Goal: Task Accomplishment & Management: Use online tool/utility

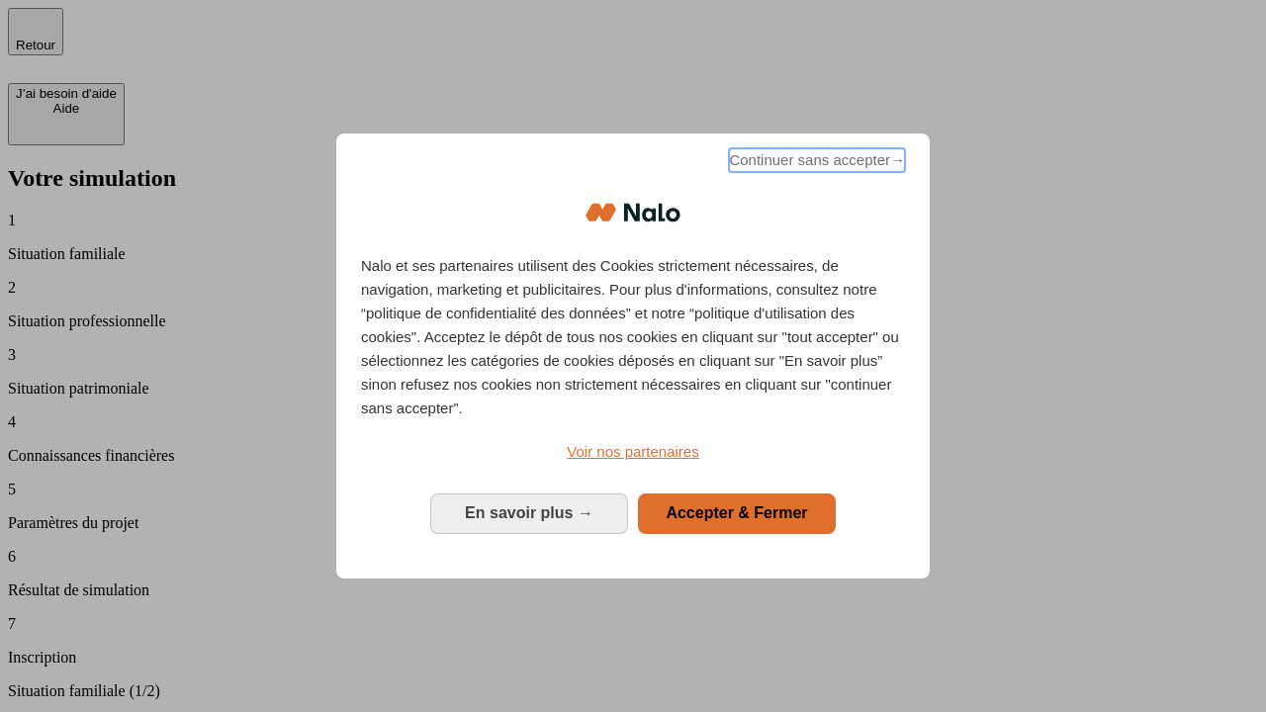
click at [815, 163] on span "Continuer sans accepter →" at bounding box center [817, 160] width 176 height 24
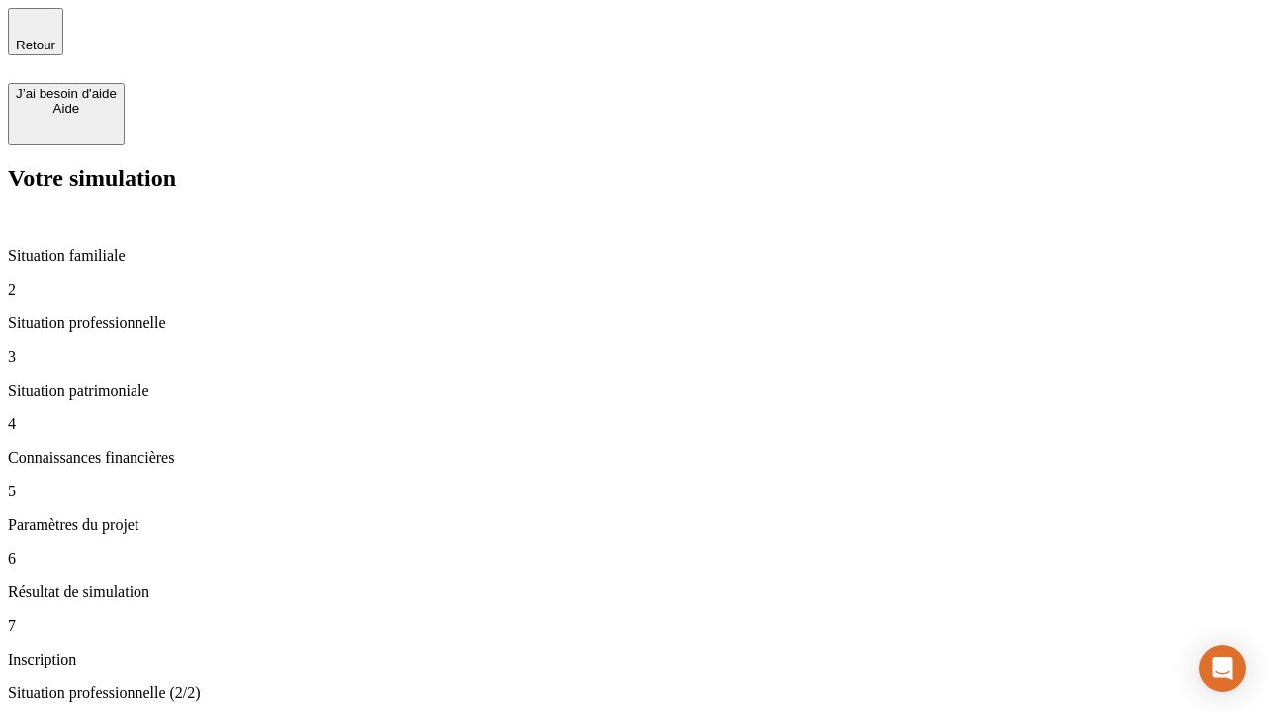
type input "30 000"
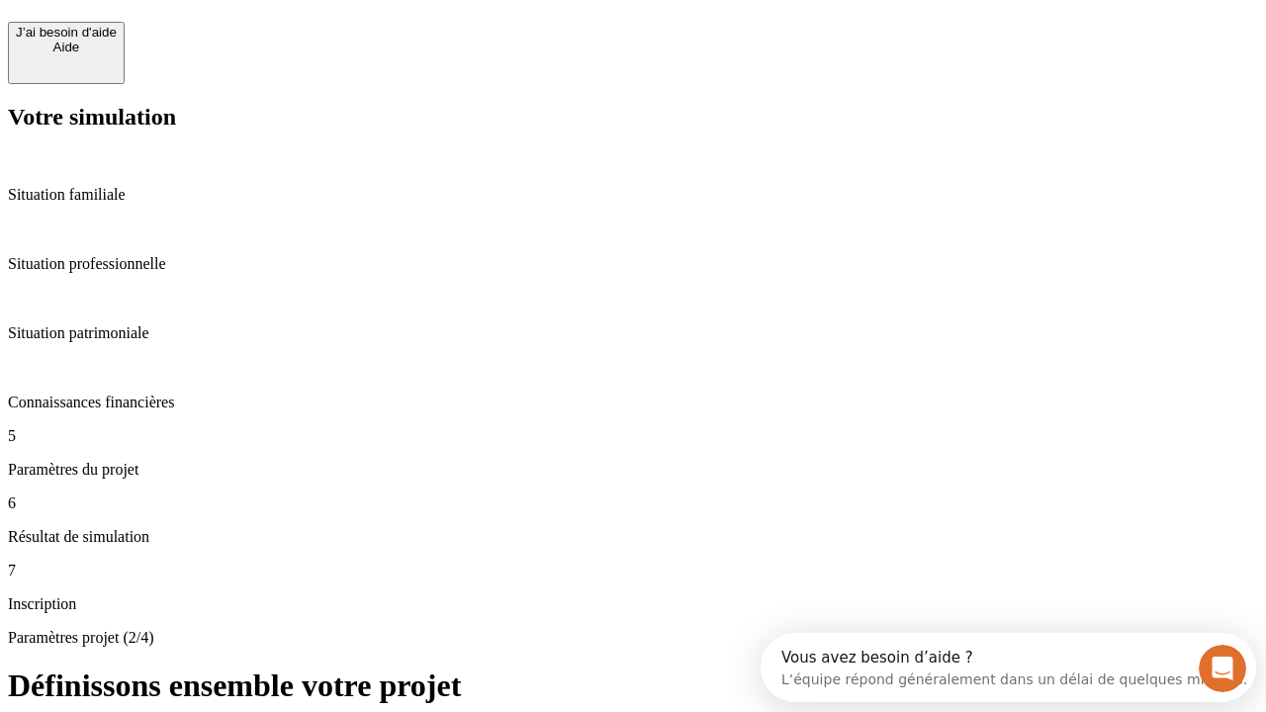
scroll to position [38, 0]
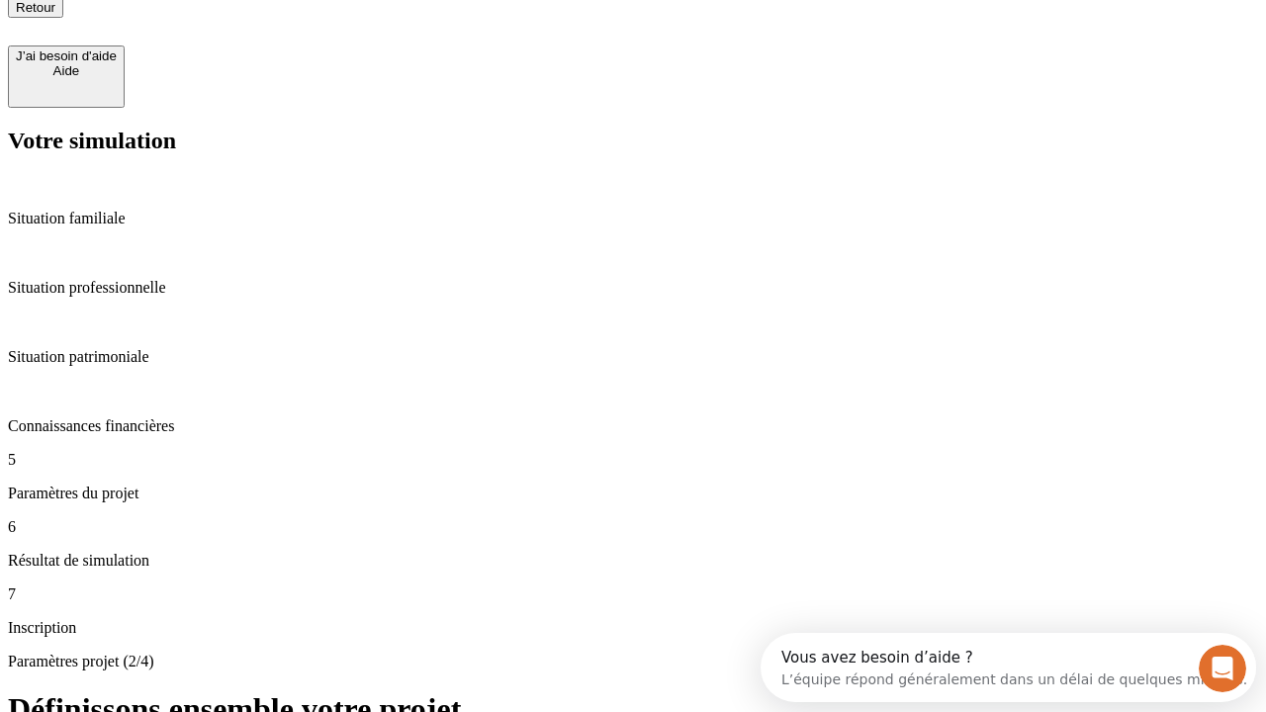
type input "25"
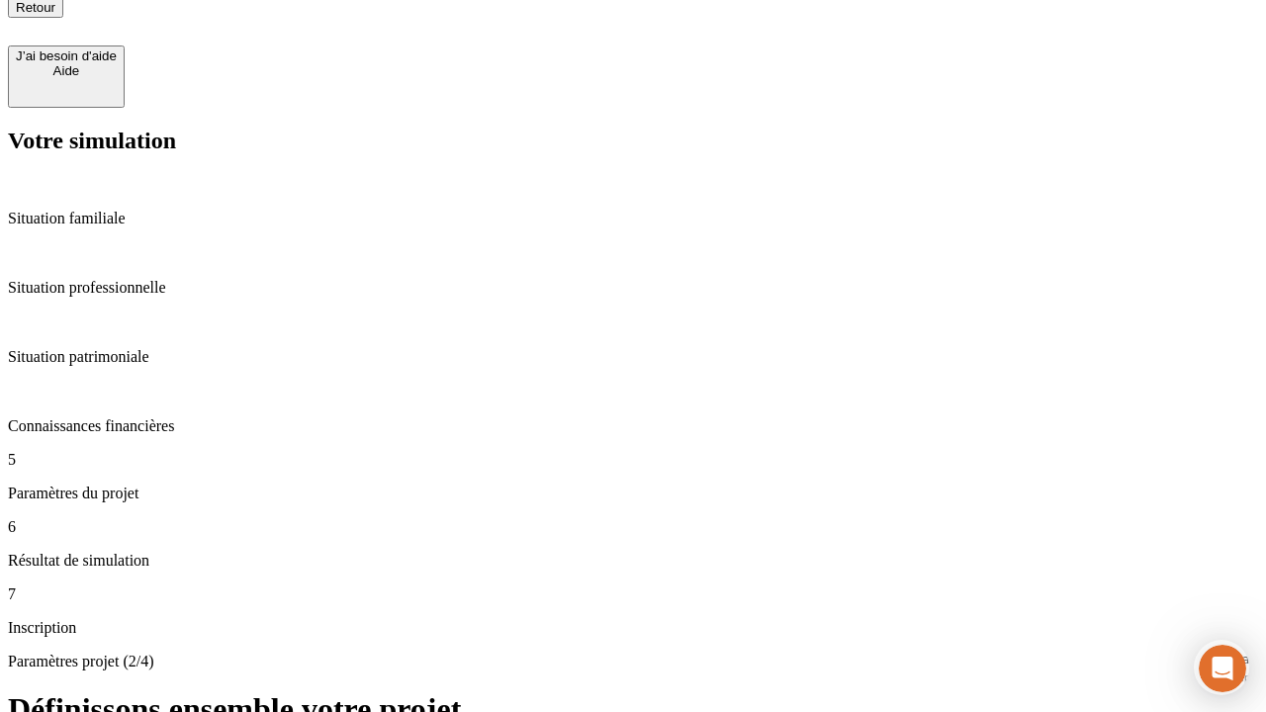
type input "64"
type input "1 000"
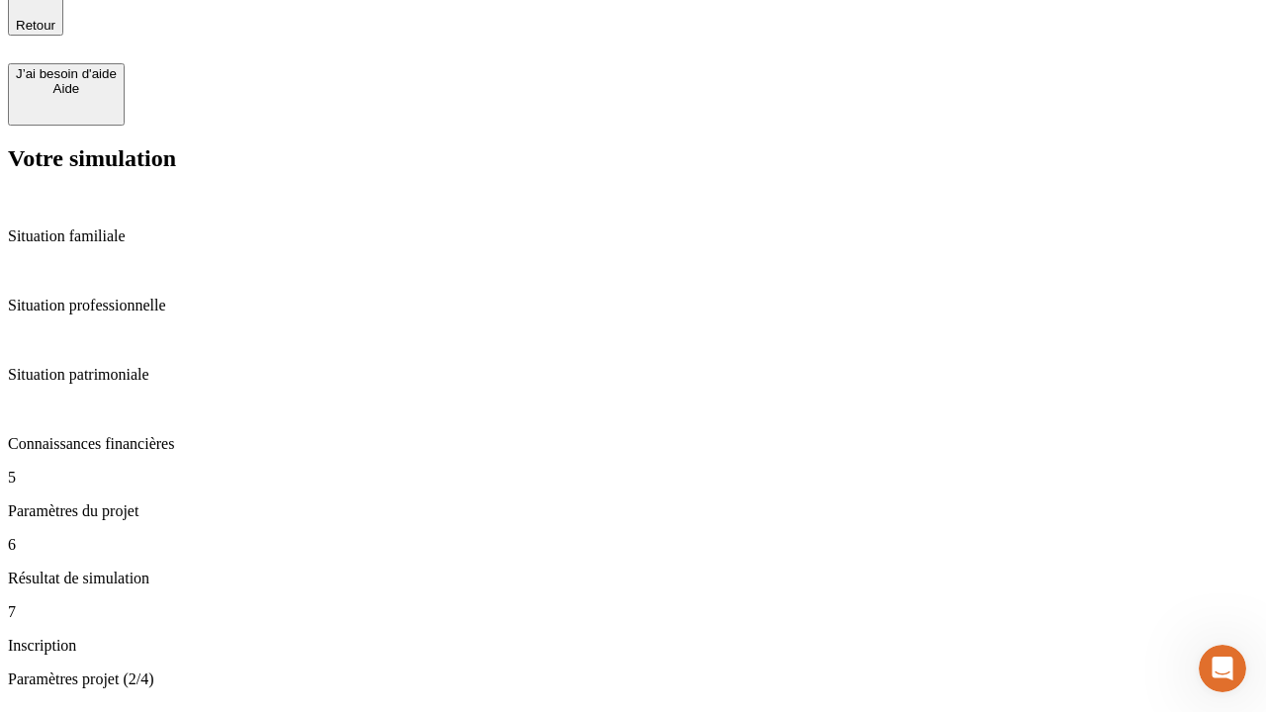
type input "640"
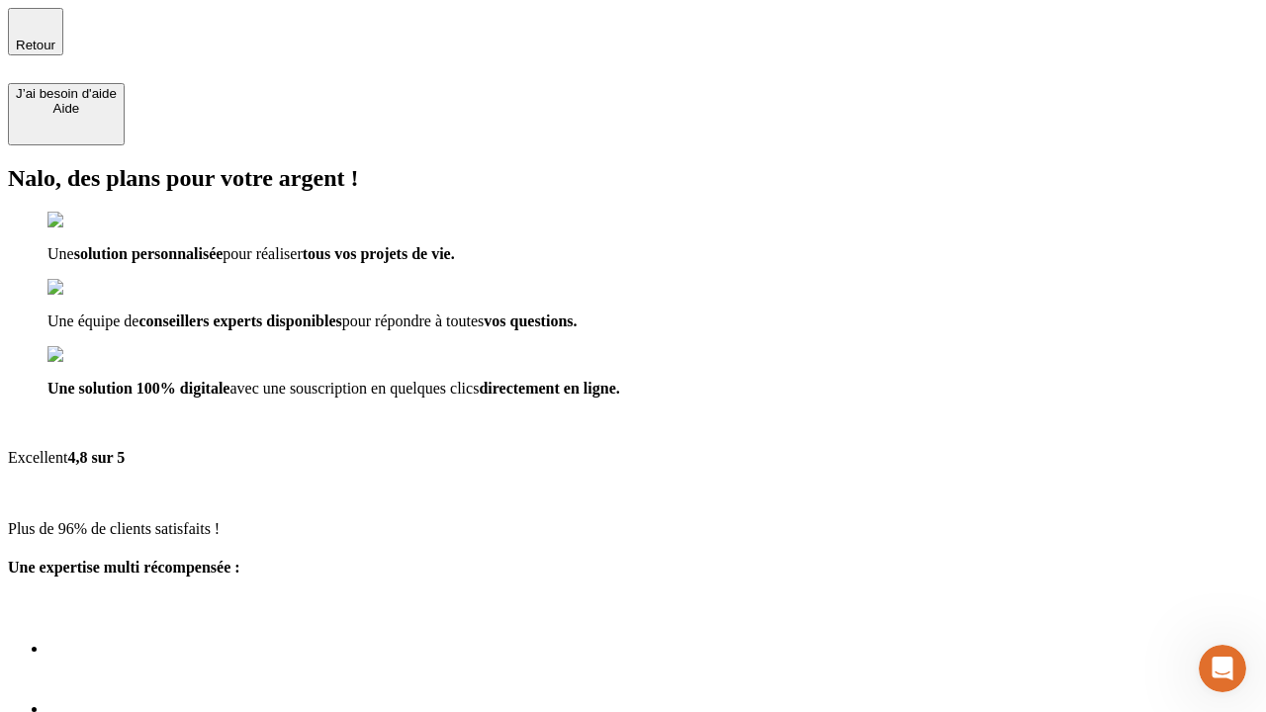
type input "[EMAIL_ADDRESS][PERSON_NAME][DOMAIN_NAME]"
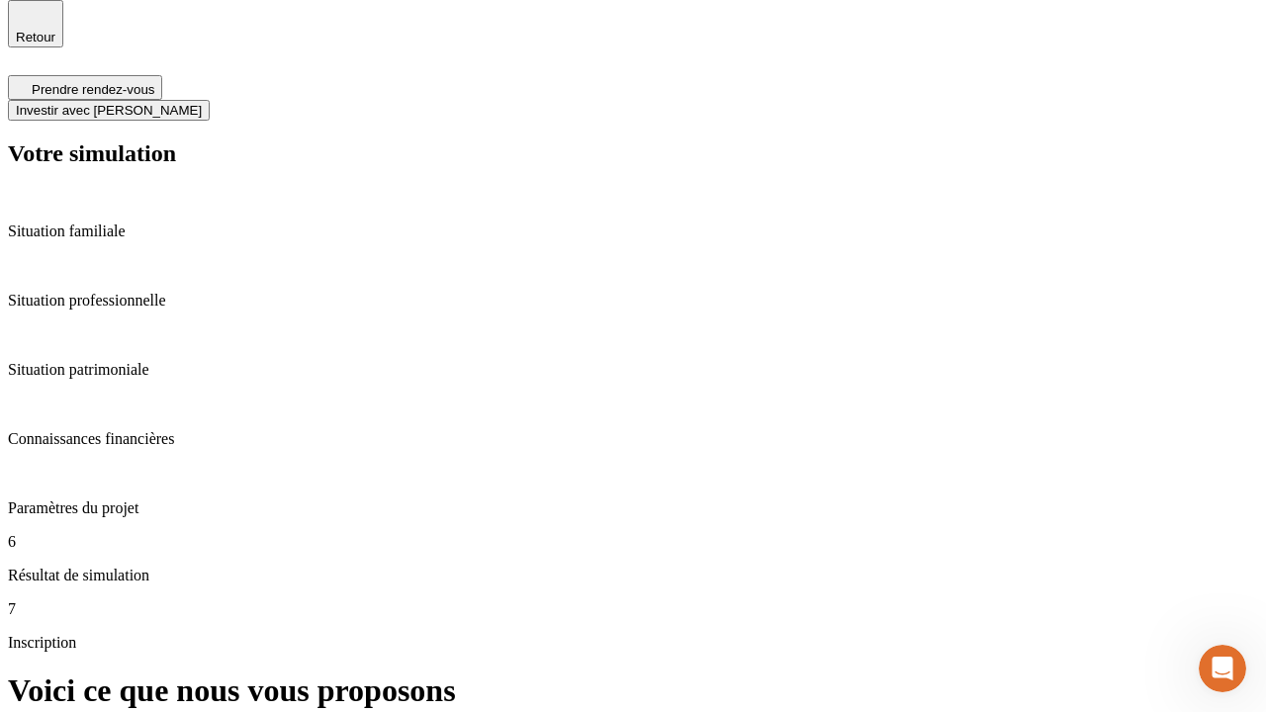
click at [202, 103] on span "Investir avec [PERSON_NAME]" at bounding box center [109, 110] width 186 height 15
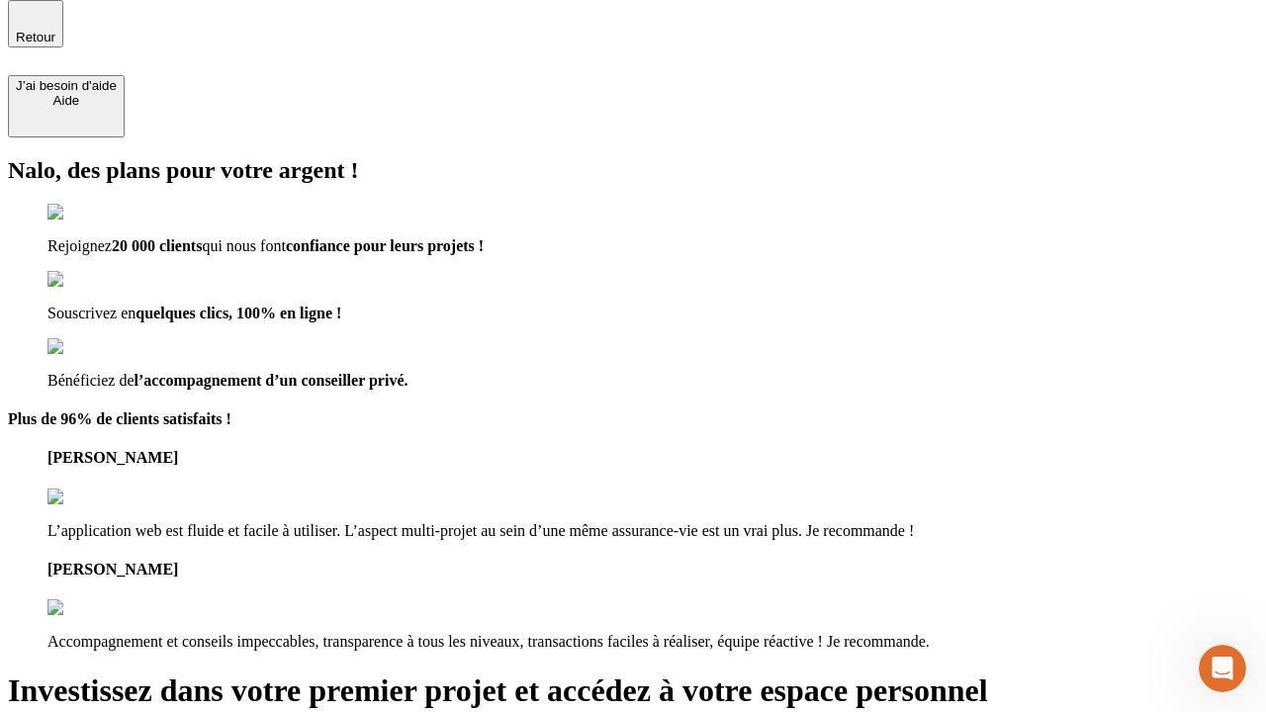
scroll to position [6, 0]
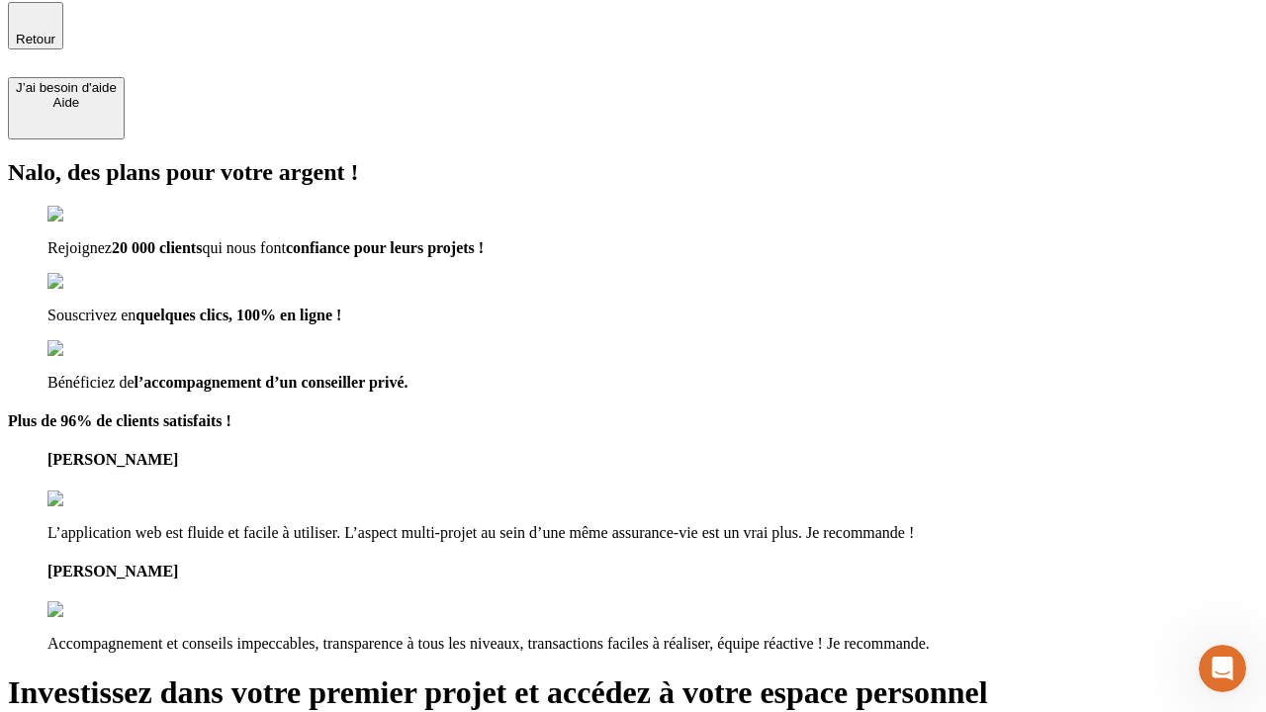
type input "[PERSON_NAME][EMAIL_ADDRESS][DOMAIN_NAME]"
